Goal: Information Seeking & Learning: Learn about a topic

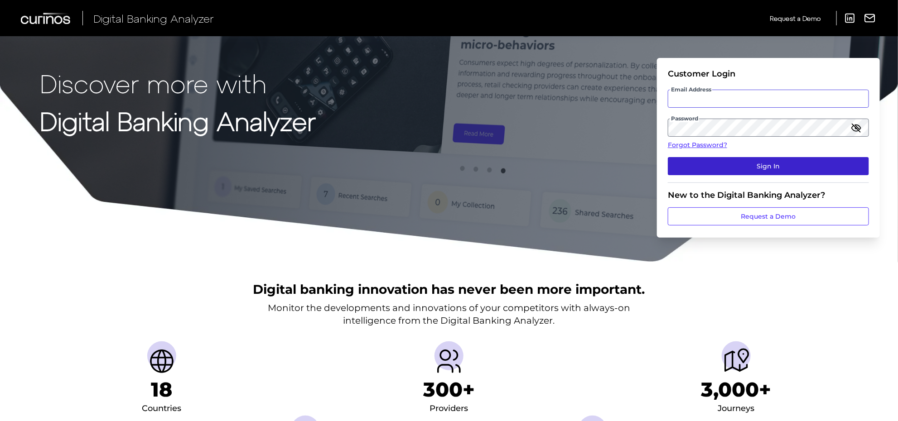
type input "[PERSON_NAME][EMAIL_ADDRESS][PERSON_NAME][DOMAIN_NAME]"
click at [800, 165] on button "Sign In" at bounding box center [768, 166] width 201 height 18
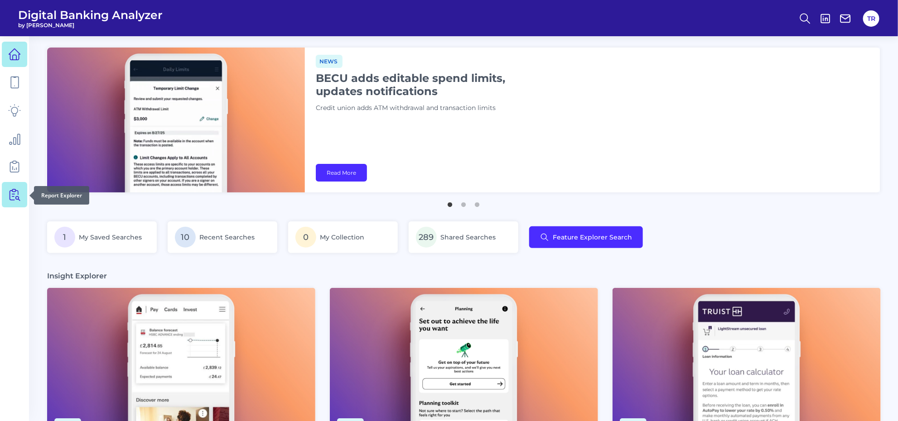
click at [15, 198] on icon at bounding box center [14, 195] width 13 height 13
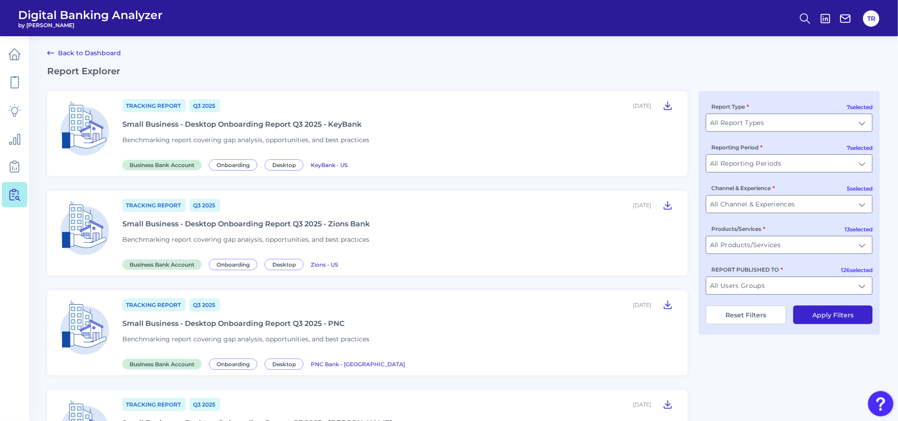
click at [745, 126] on input "All Report Types" at bounding box center [789, 122] width 166 height 17
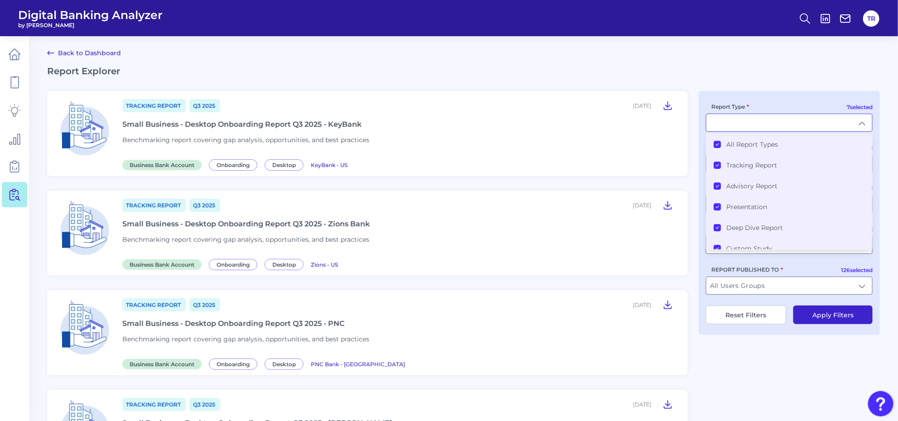
click at [735, 141] on label "All Report Types" at bounding box center [752, 144] width 52 height 8
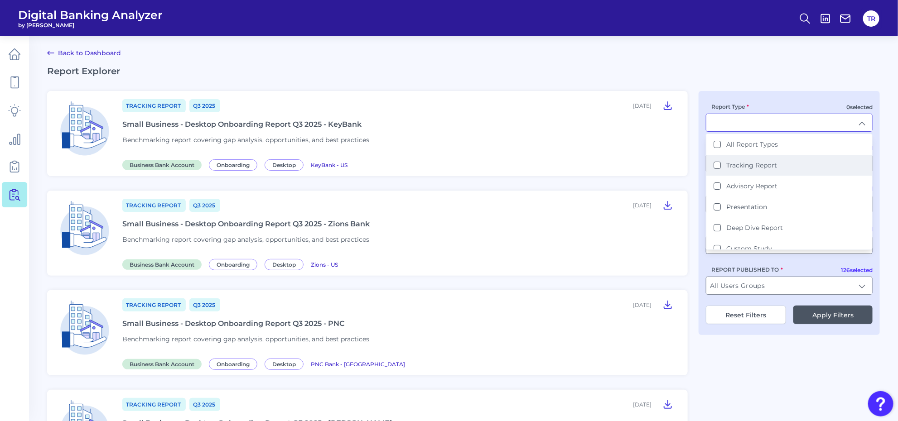
click at [749, 165] on label "Tracking Report" at bounding box center [751, 165] width 51 height 8
type input "Tracking Report"
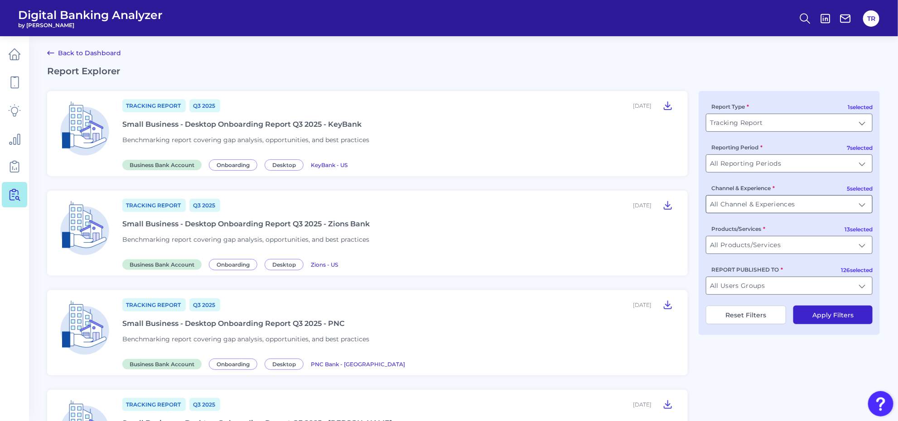
click at [749, 198] on input "All Channel & Experiences" at bounding box center [789, 204] width 166 height 17
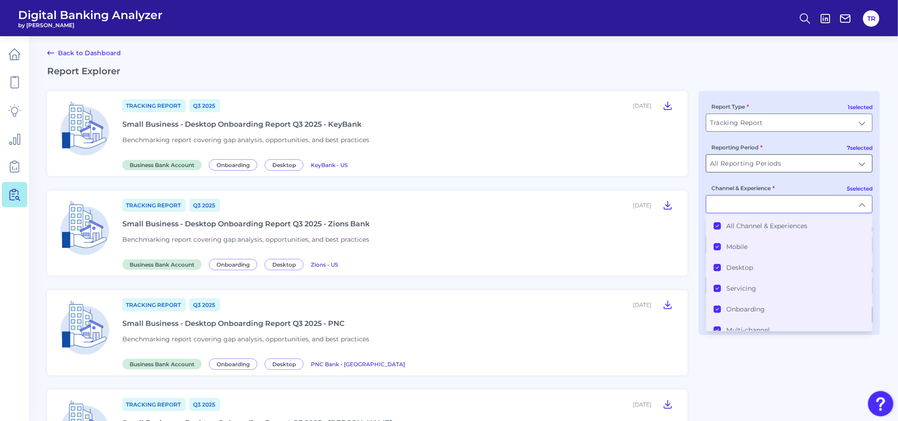
click at [749, 166] on input "All Reporting Periods" at bounding box center [789, 163] width 166 height 17
type input "All Channel & Experiences"
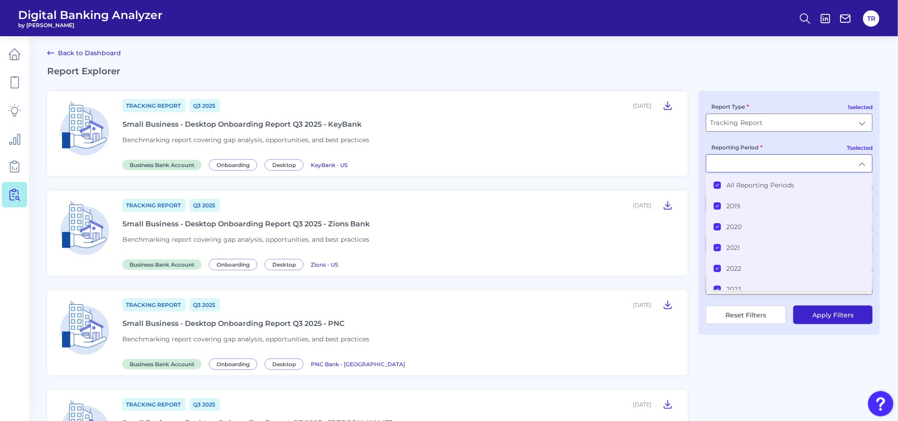
type input "All Reporting Periods"
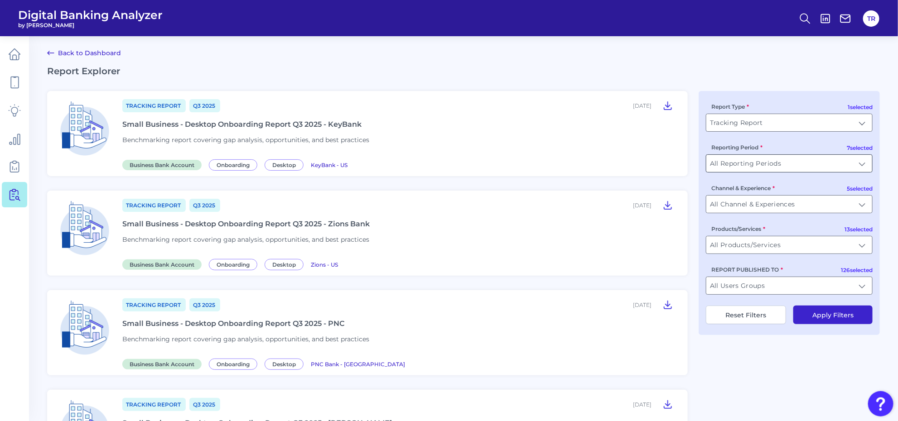
click at [738, 170] on input "All Reporting Periods" at bounding box center [789, 163] width 166 height 17
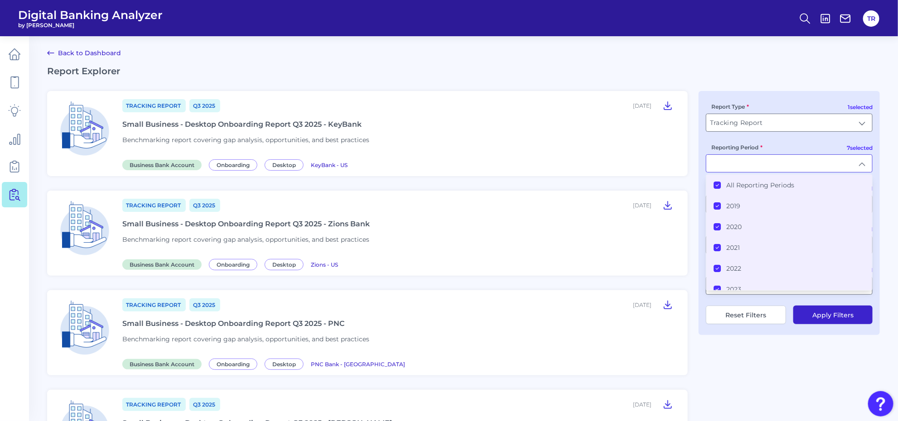
click at [730, 185] on label "All Reporting Periods" at bounding box center [760, 185] width 68 height 8
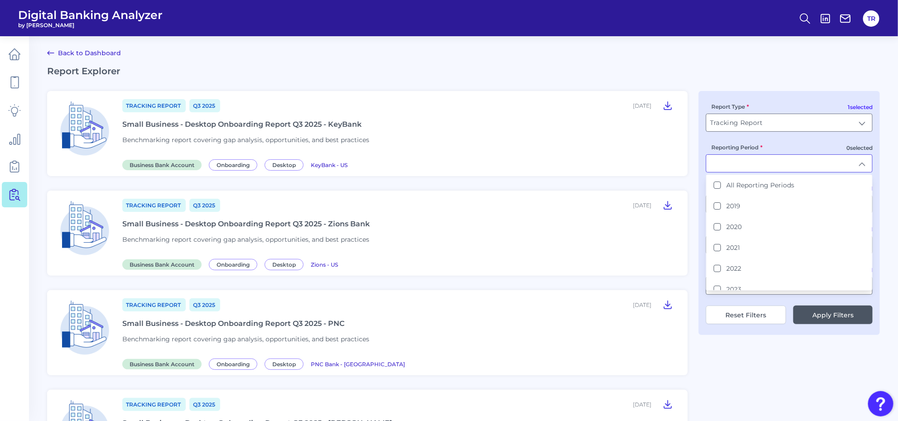
scroll to position [49, 0]
drag, startPoint x: 733, startPoint y: 278, endPoint x: 755, endPoint y: 300, distance: 30.8
click at [733, 278] on label "2025" at bounding box center [733, 282] width 15 height 8
type input "2025"
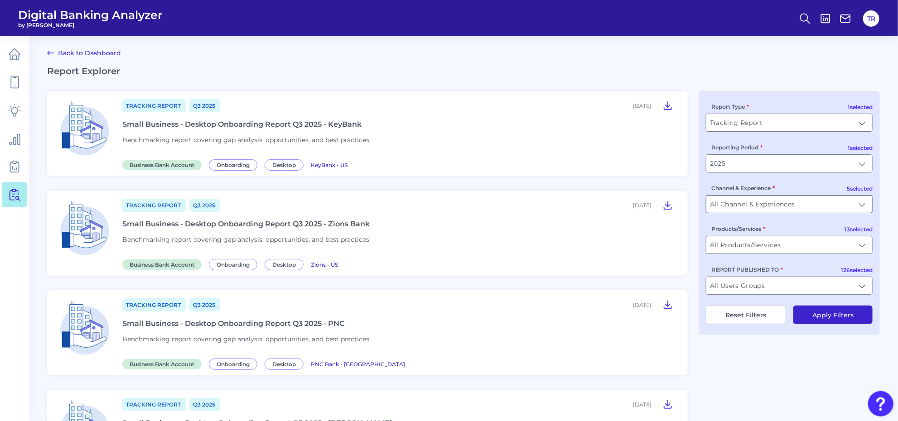
click at [745, 204] on input "All Channel & Experiences" at bounding box center [789, 204] width 166 height 17
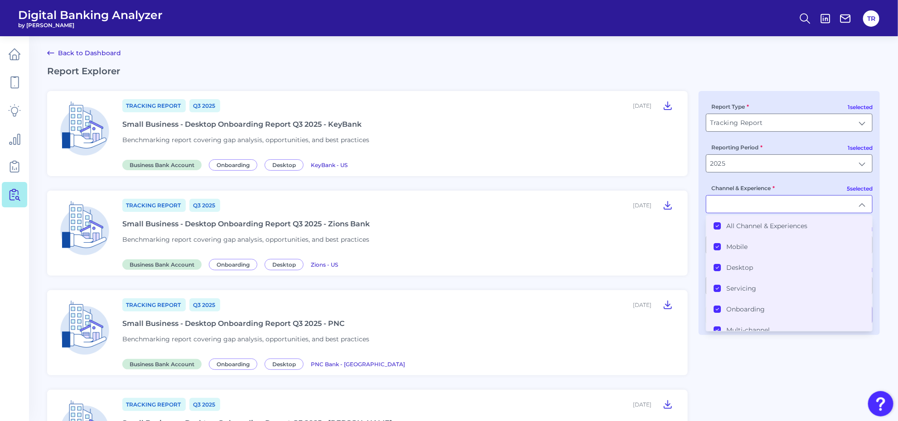
scroll to position [8, 0]
type input "All Channel & Experiences"
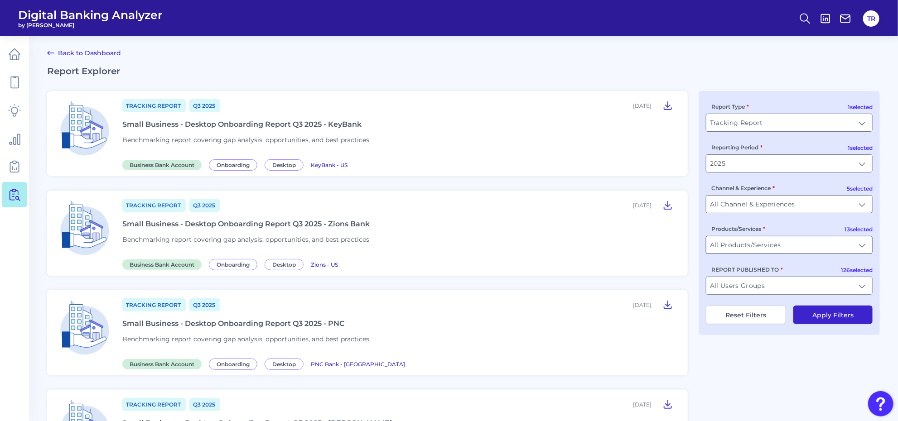
click at [741, 253] on input "All Products/Services" at bounding box center [789, 245] width 166 height 17
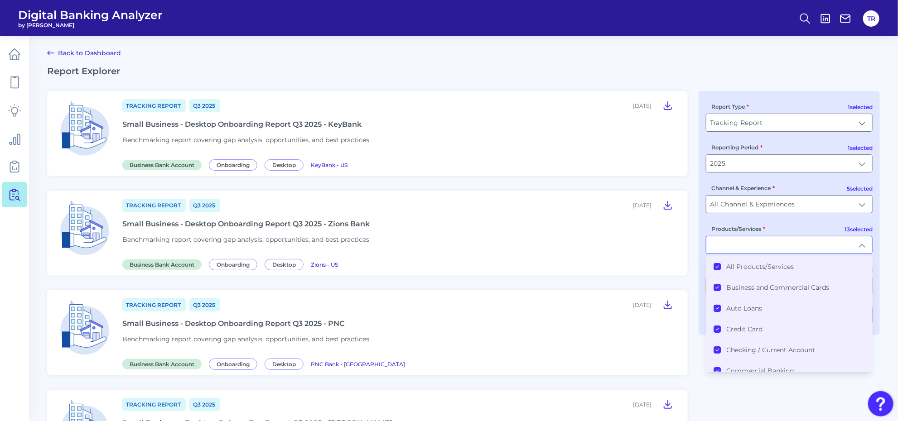
click at [745, 266] on label "All Products/Services" at bounding box center [760, 267] width 68 height 8
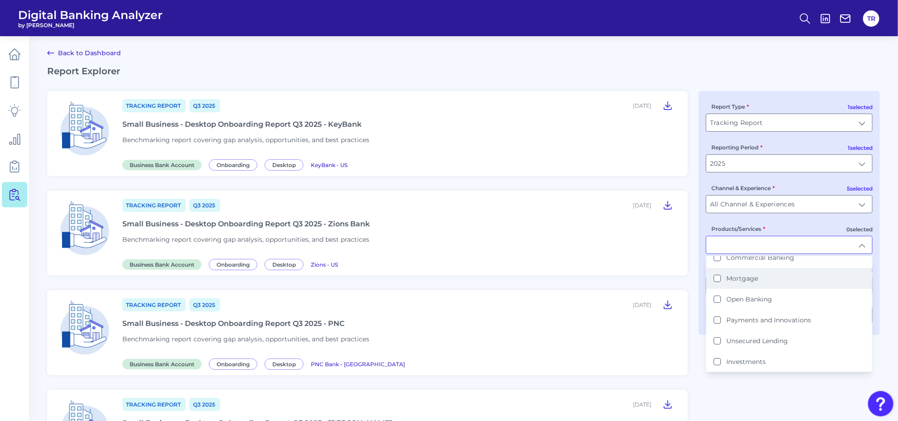
scroll to position [170, 0]
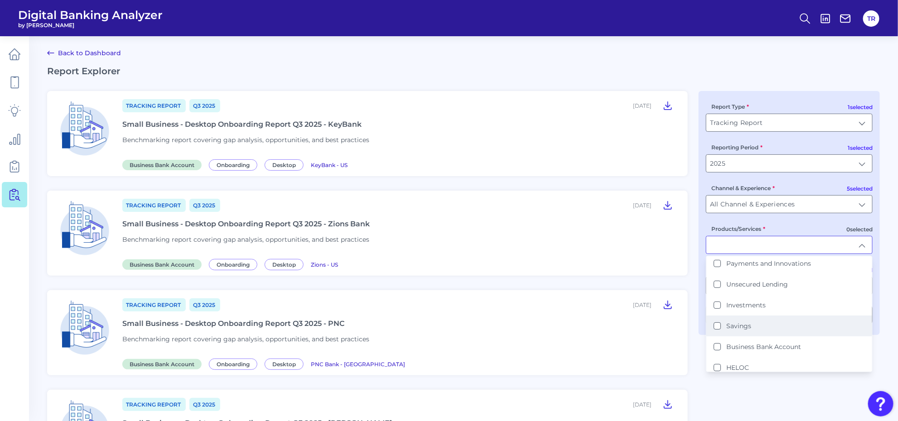
click at [745, 330] on li "Savings" at bounding box center [789, 326] width 166 height 21
type input "Savings"
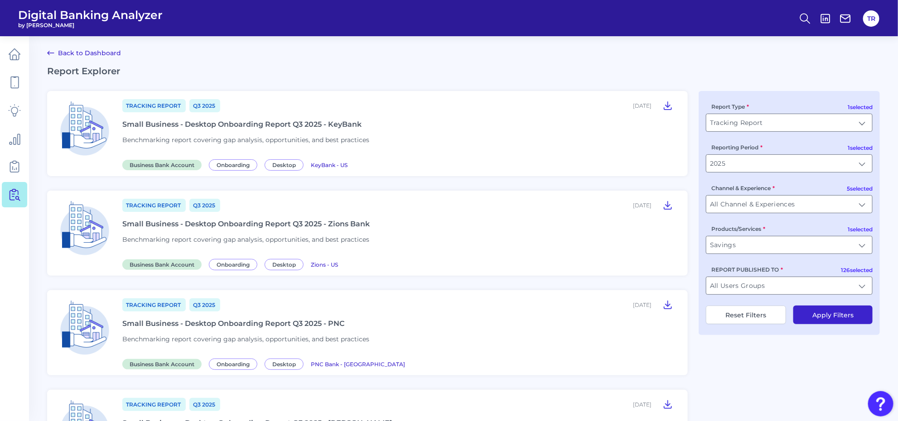
click at [815, 324] on button "Apply Filters" at bounding box center [832, 315] width 79 height 19
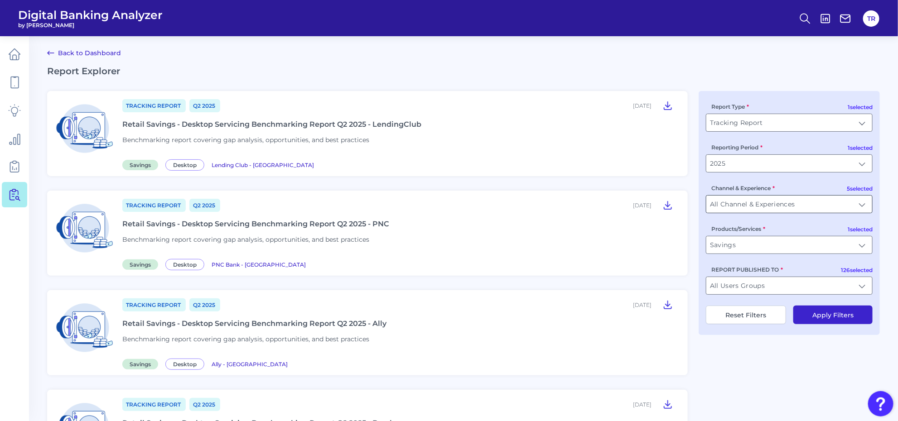
click at [752, 199] on input "All Channel & Experiences" at bounding box center [789, 204] width 166 height 17
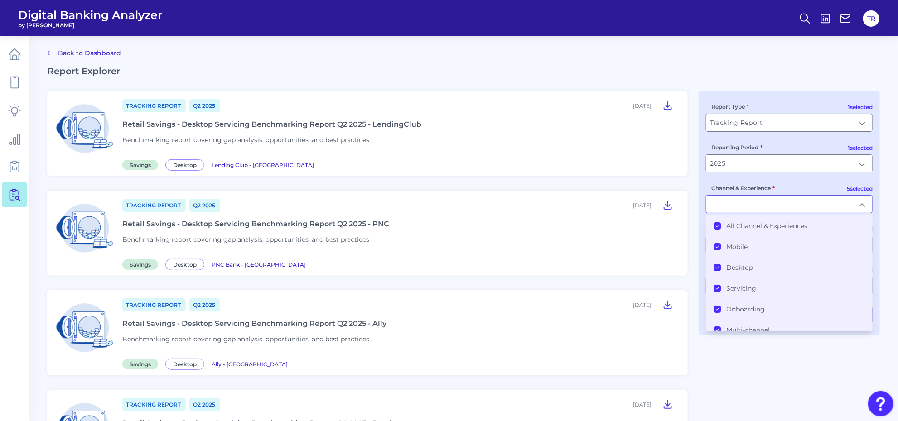
click at [745, 232] on li "All Channel & Experiences" at bounding box center [789, 226] width 166 height 21
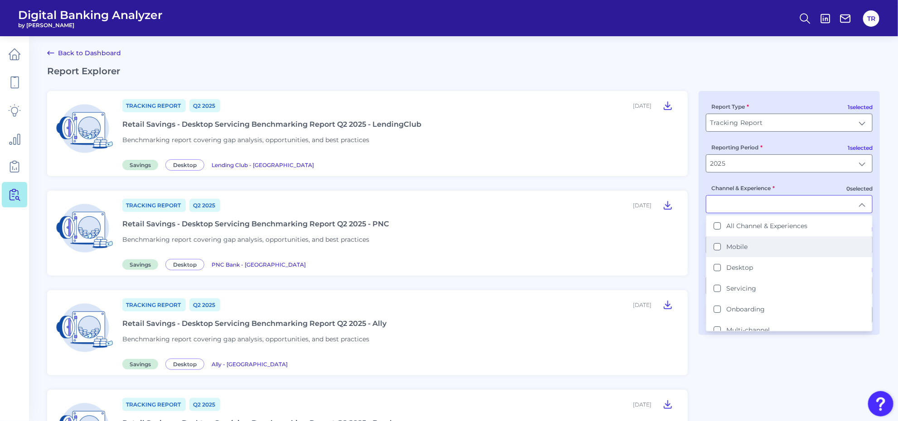
click at [738, 241] on li "Mobile" at bounding box center [789, 247] width 166 height 21
type input "Mobile"
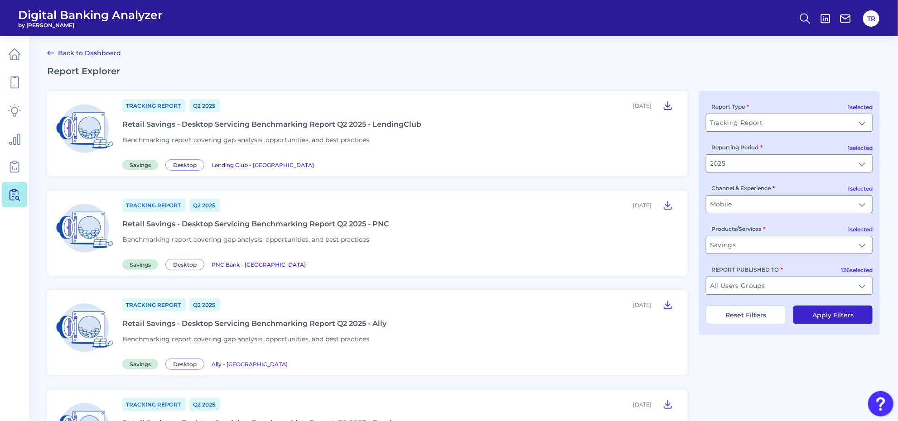
click at [830, 319] on button "Apply Filters" at bounding box center [832, 315] width 79 height 19
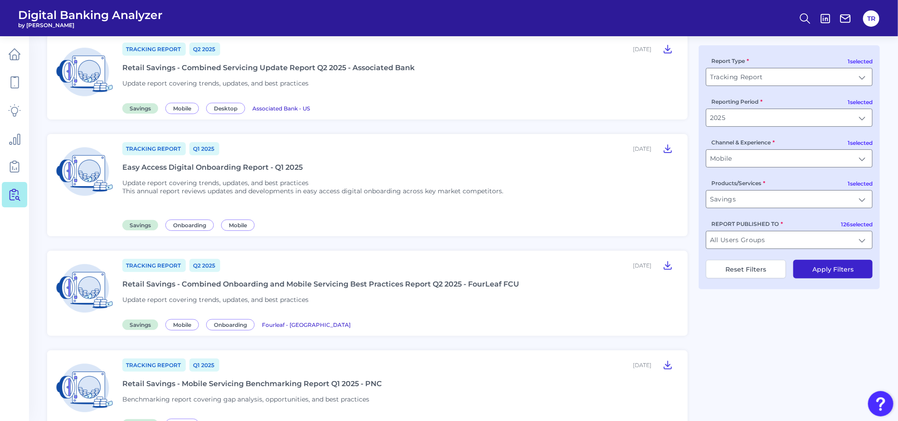
scroll to position [113, 0]
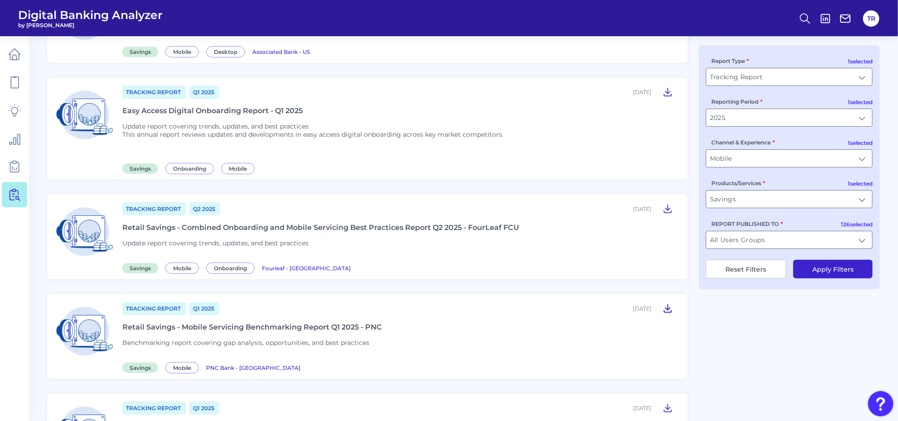
click at [668, 308] on icon at bounding box center [667, 309] width 7 height 8
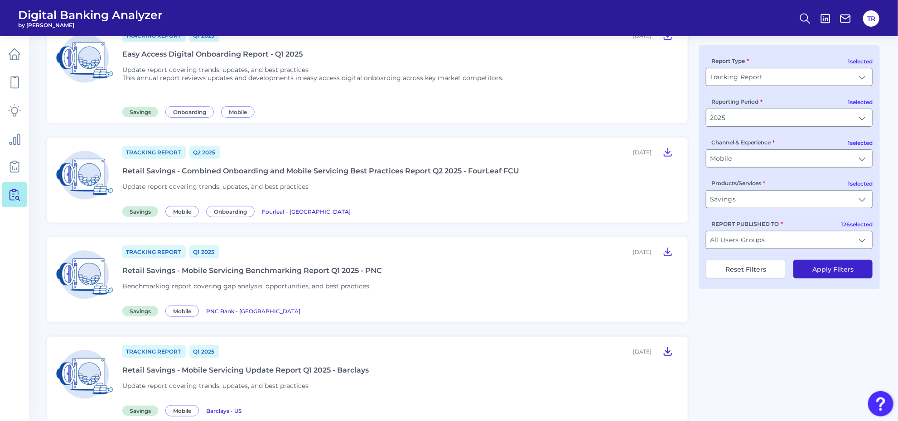
click at [668, 351] on icon at bounding box center [667, 352] width 7 height 8
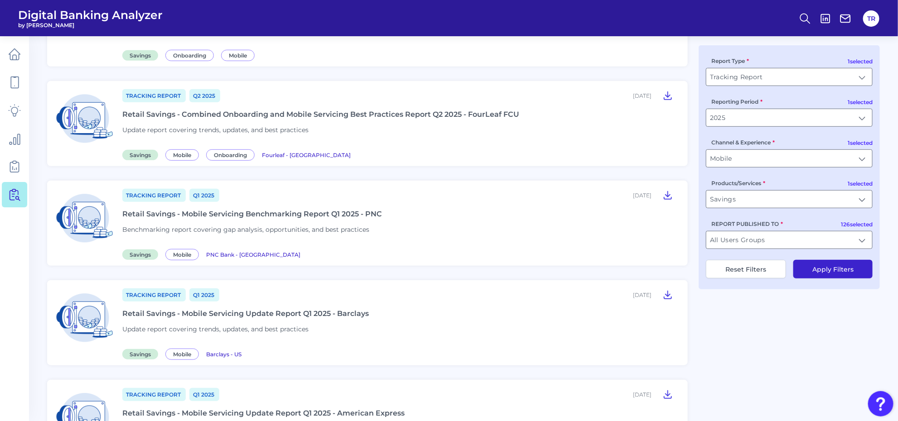
scroll to position [283, 0]
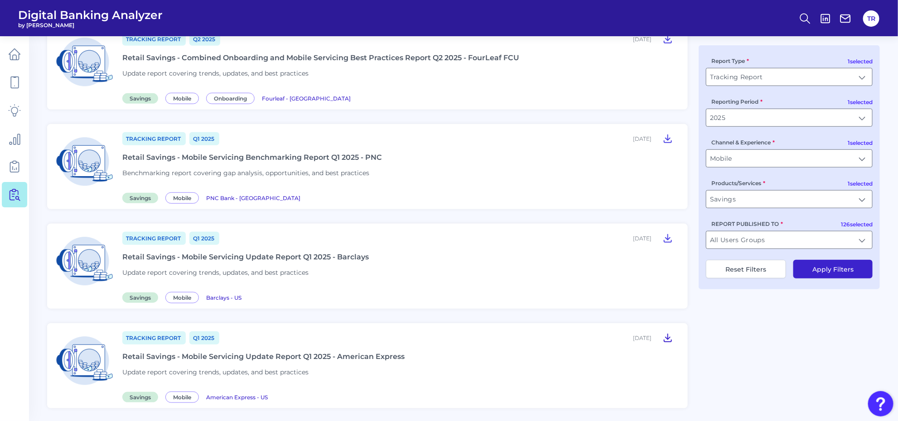
click at [669, 336] on icon at bounding box center [667, 338] width 7 height 8
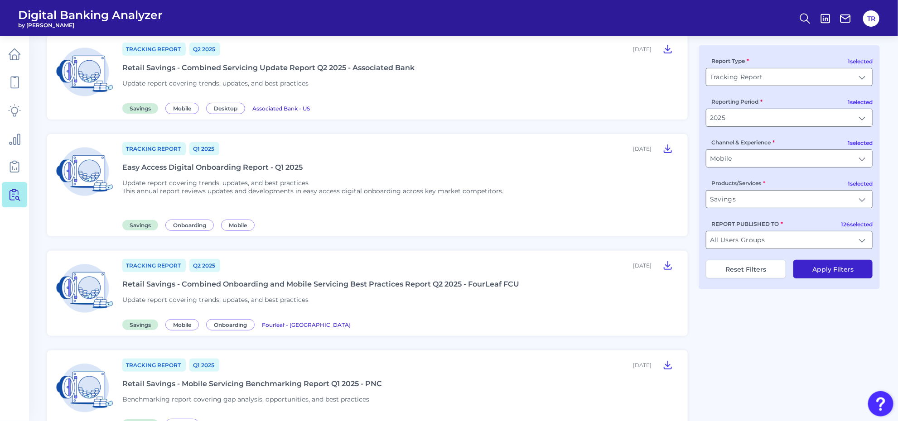
scroll to position [0, 0]
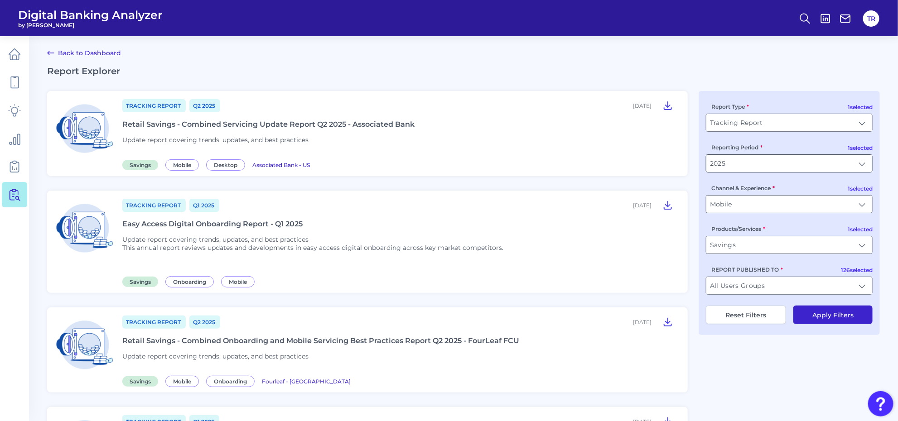
click at [760, 163] on input "2025" at bounding box center [789, 163] width 166 height 17
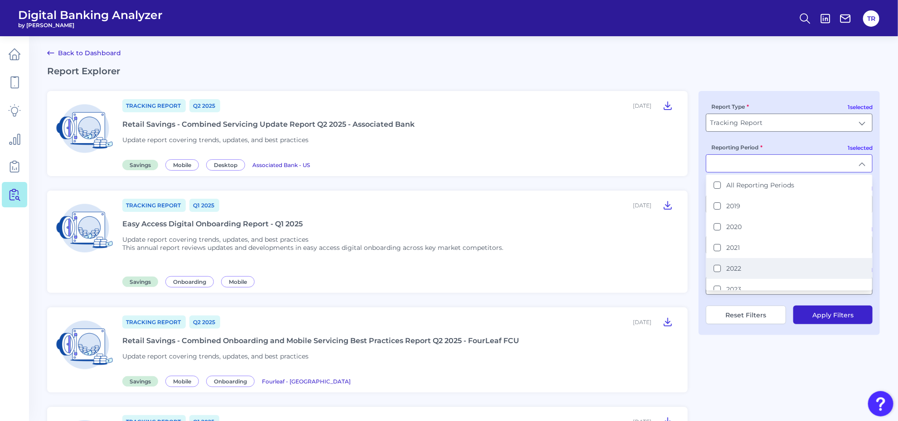
scroll to position [49, 0]
click at [741, 261] on label "2024" at bounding box center [733, 261] width 15 height 8
type input "2024, 2025"
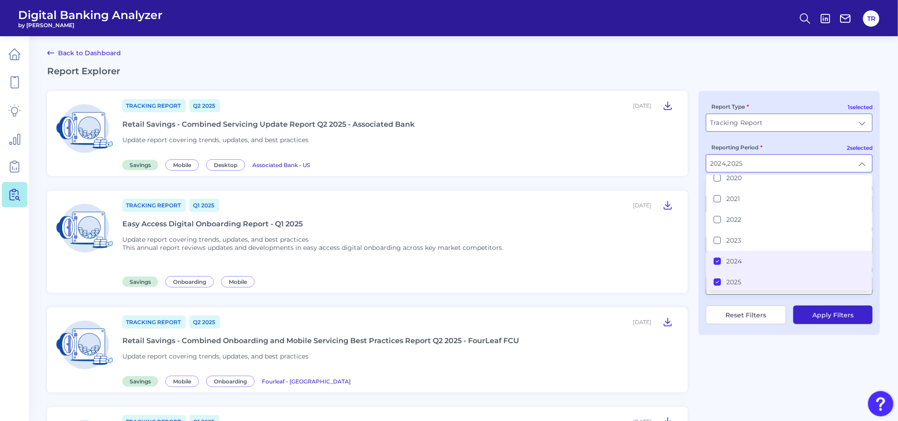
click at [821, 310] on button "Apply Filters" at bounding box center [832, 315] width 79 height 19
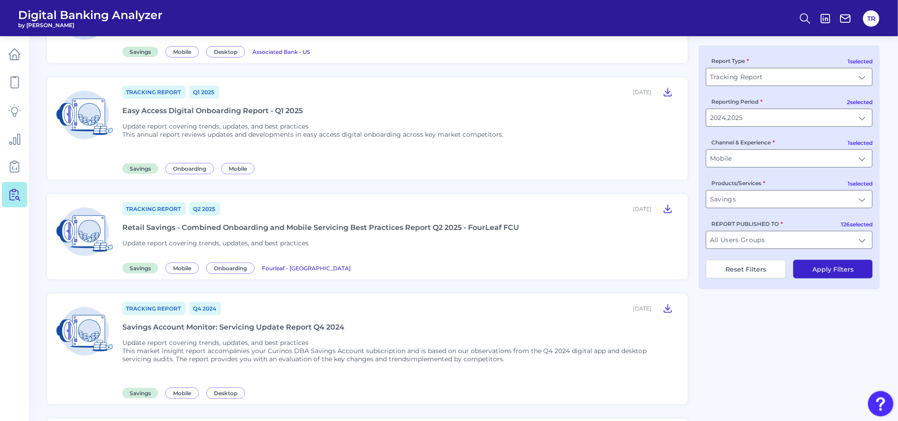
scroll to position [0, 0]
